Goal: Navigation & Orientation: Find specific page/section

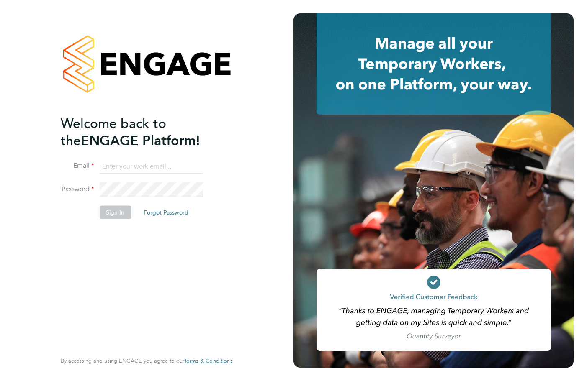
click at [151, 164] on input at bounding box center [150, 166] width 103 height 15
type input "[PERSON_NAME][EMAIL_ADDRESS][DOMAIN_NAME]"
click at [108, 211] on button "Sign In" at bounding box center [115, 212] width 32 height 13
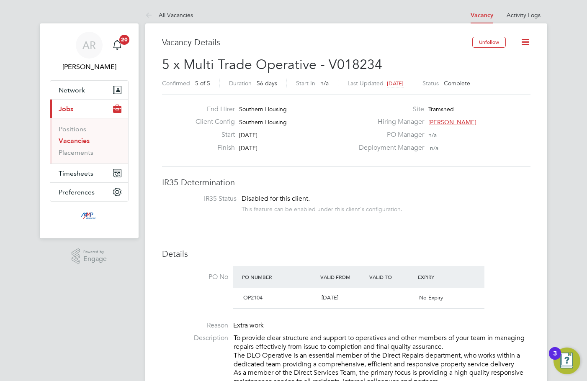
click at [82, 141] on link "Vacancies" at bounding box center [74, 141] width 31 height 8
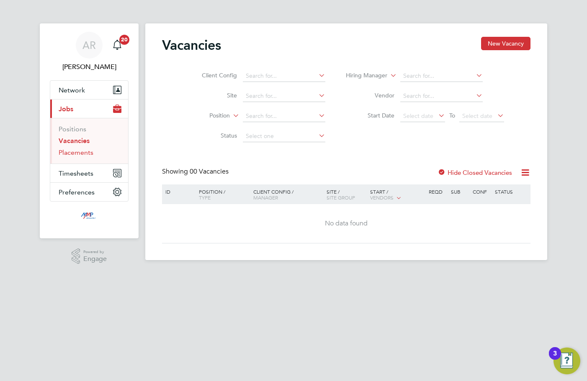
click at [80, 151] on link "Placements" at bounding box center [76, 153] width 35 height 8
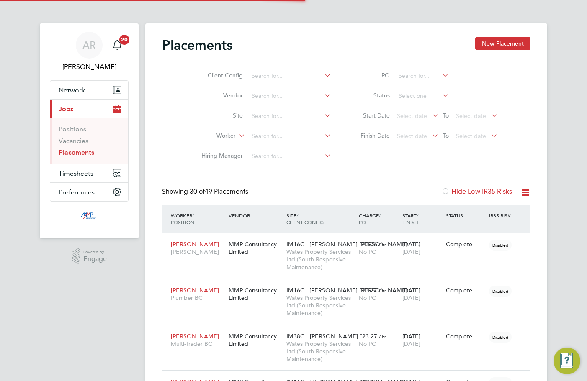
scroll to position [4, 4]
click at [73, 140] on link "Vacancies" at bounding box center [74, 141] width 30 height 8
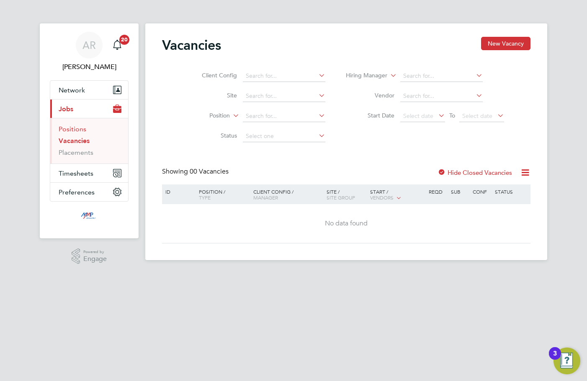
click at [70, 126] on link "Positions" at bounding box center [73, 129] width 28 height 8
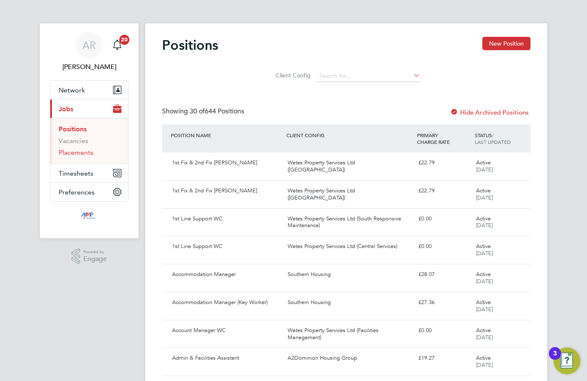
click at [69, 154] on link "Placements" at bounding box center [76, 153] width 35 height 8
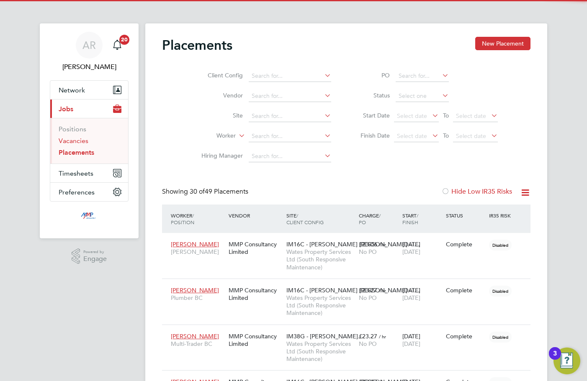
click at [69, 140] on link "Vacancies" at bounding box center [74, 141] width 30 height 8
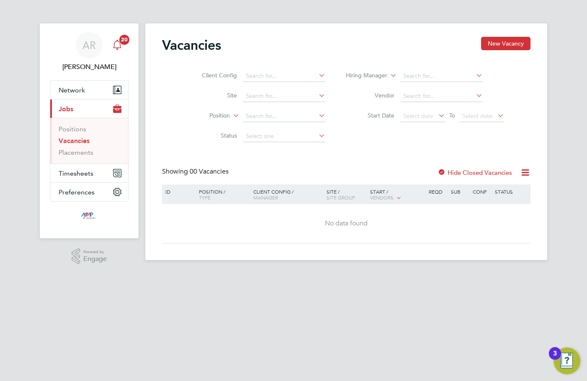
click at [124, 42] on span "20" at bounding box center [124, 40] width 10 height 10
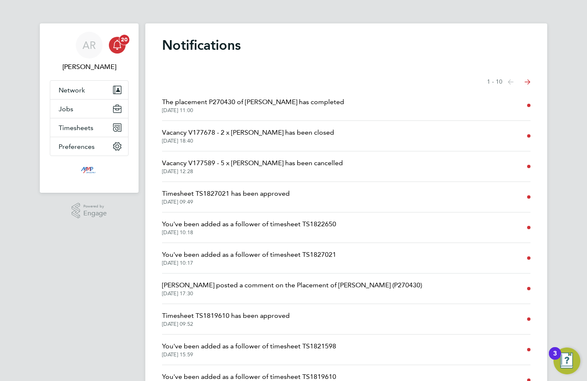
click at [124, 42] on span "20" at bounding box center [124, 40] width 10 height 10
click at [116, 51] on div "Main navigation" at bounding box center [117, 45] width 17 height 17
click at [79, 110] on button "Jobs" at bounding box center [89, 109] width 78 height 18
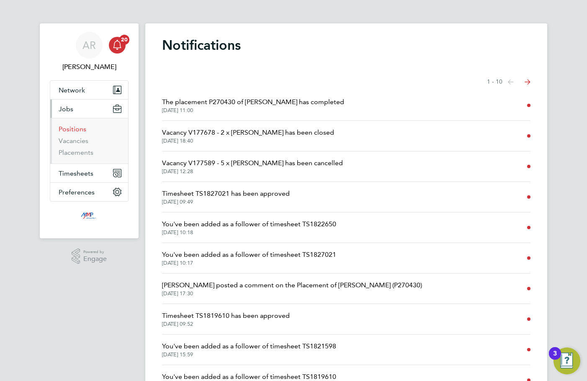
click at [83, 126] on link "Positions" at bounding box center [73, 129] width 28 height 8
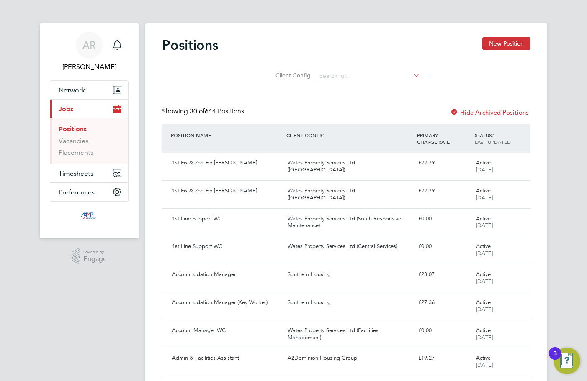
click at [72, 126] on link "Positions" at bounding box center [73, 129] width 28 height 8
